Goal: Find specific page/section: Find specific page/section

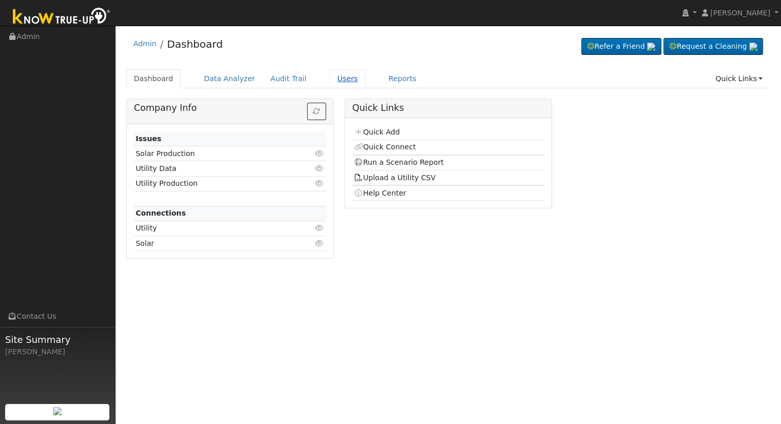
click at [330, 80] on link "Users" at bounding box center [348, 78] width 36 height 19
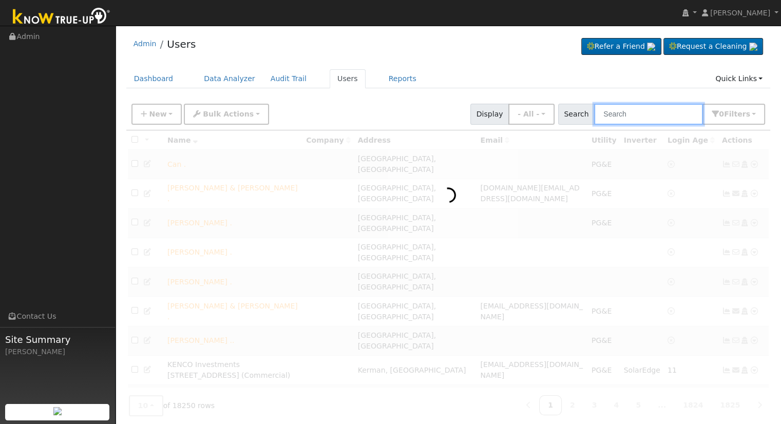
click at [640, 115] on input "text" at bounding box center [648, 114] width 109 height 21
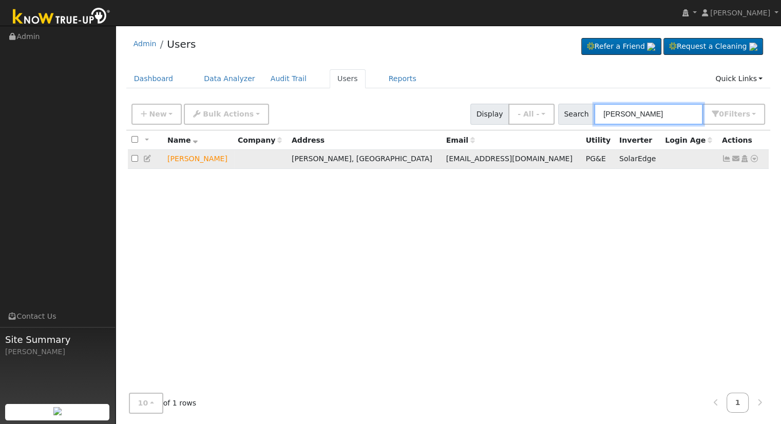
type input "javier mar"
click at [755, 161] on icon at bounding box center [754, 158] width 9 height 7
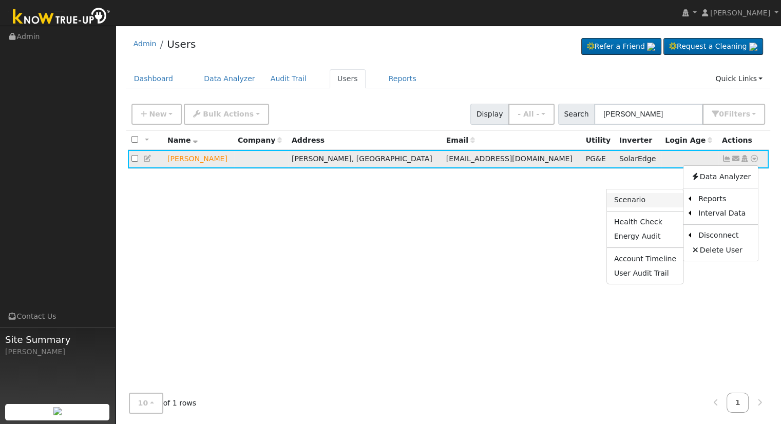
click at [672, 198] on link "Scenario" at bounding box center [645, 200] width 77 height 14
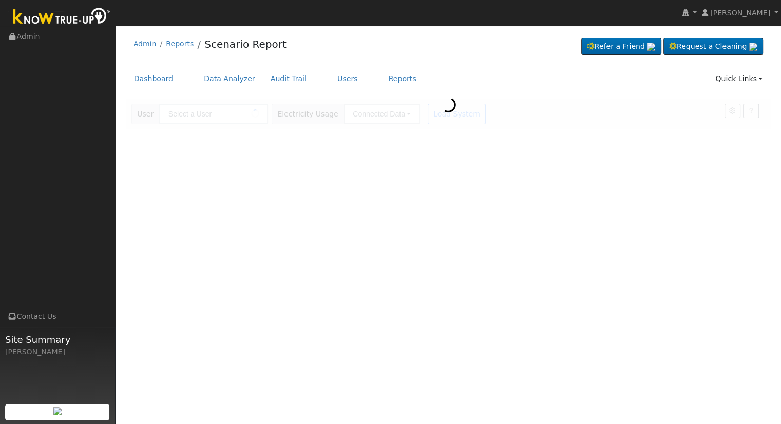
type input "[PERSON_NAME]"
